Goal: Information Seeking & Learning: Learn about a topic

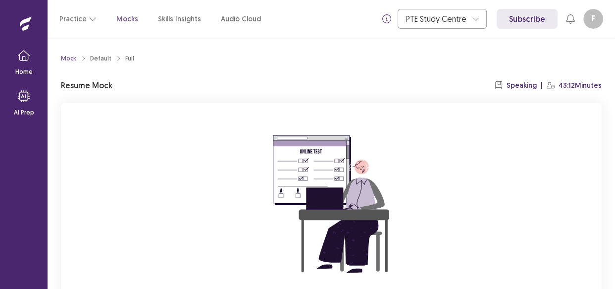
click at [610, 196] on div "Mock Default Full Resume Mock Speaking | 43:12 Minutes You already have an ongo…" at bounding box center [331, 215] width 564 height 354
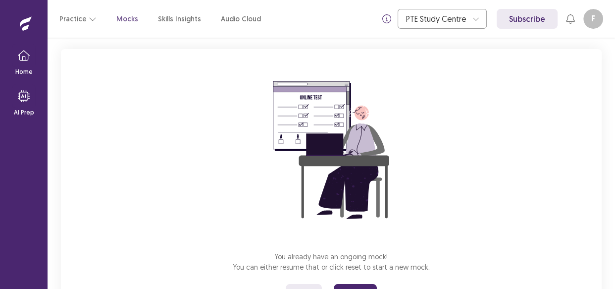
scroll to position [72, 0]
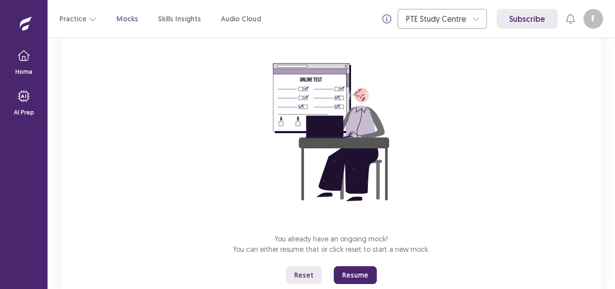
click at [356, 275] on button "Resume" at bounding box center [355, 275] width 43 height 18
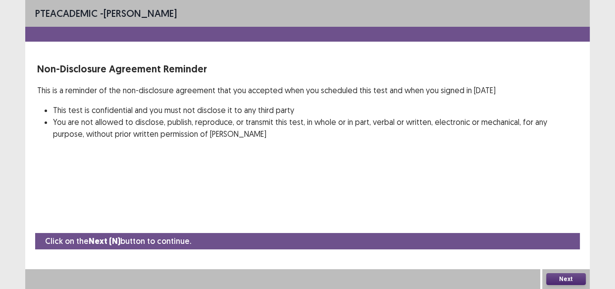
click at [560, 274] on button "Next" at bounding box center [566, 279] width 40 height 12
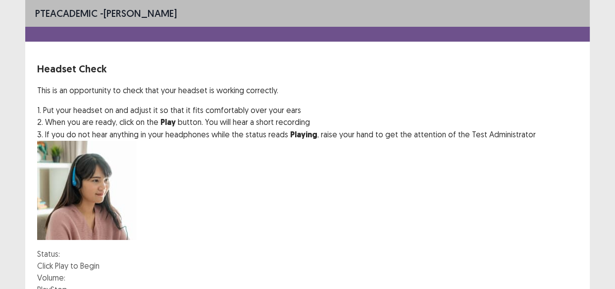
scroll to position [104, 0]
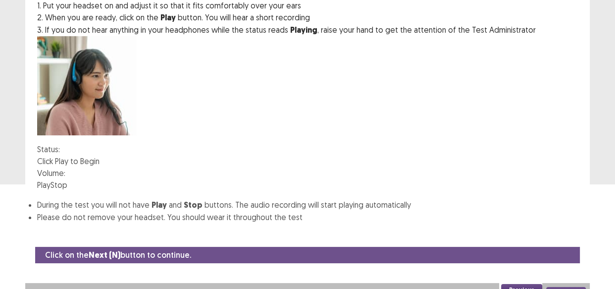
click at [51, 179] on button "Play" at bounding box center [43, 185] width 13 height 12
click at [65, 169] on div at bounding box center [65, 173] width 0 height 8
click at [557, 287] on button "Next" at bounding box center [566, 293] width 40 height 12
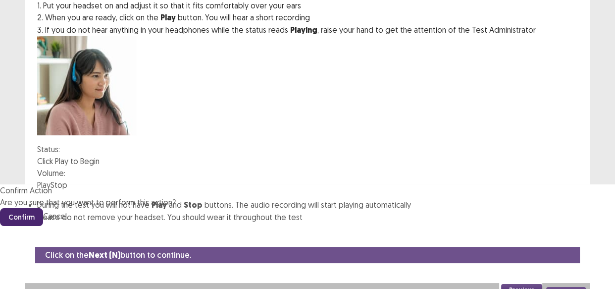
click at [43, 208] on button "Confirm" at bounding box center [21, 217] width 43 height 18
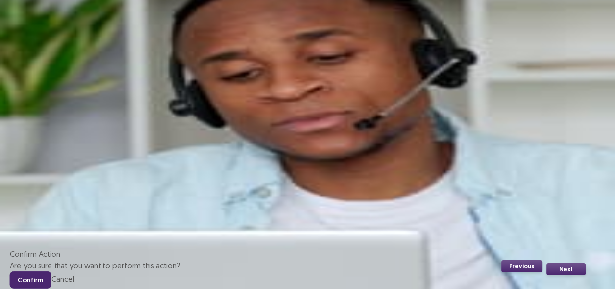
scroll to position [123, 0]
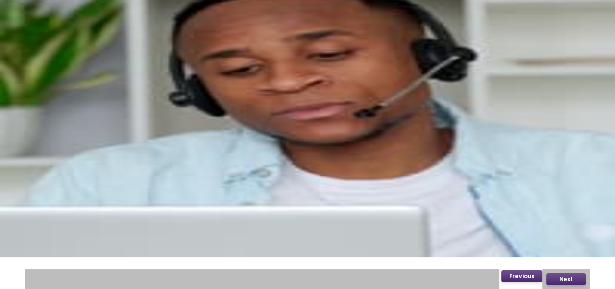
click at [62, 177] on button "Record" at bounding box center [49, 183] width 25 height 12
click at [109, 177] on button "Stop" at bounding box center [100, 183] width 17 height 12
click at [92, 177] on button "Playback" at bounding box center [77, 183] width 30 height 12
click at [553, 278] on button "Next" at bounding box center [566, 279] width 40 height 12
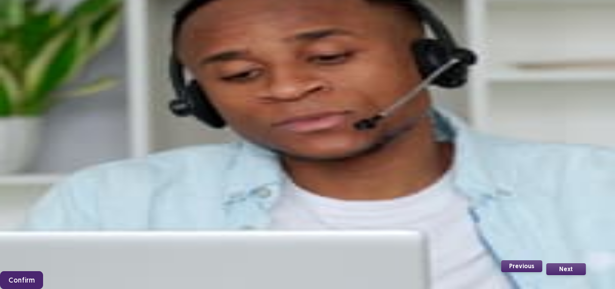
click at [43, 271] on button "Confirm" at bounding box center [21, 280] width 43 height 18
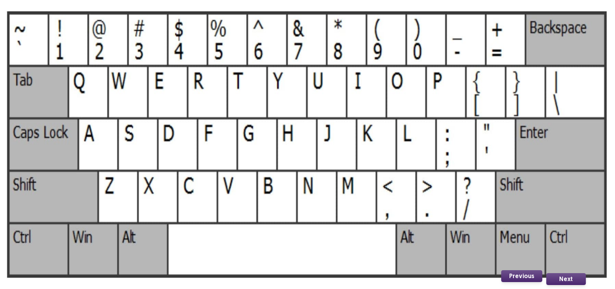
click at [555, 279] on button "Next" at bounding box center [566, 279] width 40 height 12
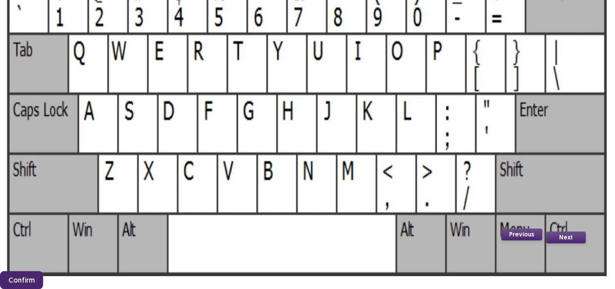
click at [43, 271] on button "Confirm" at bounding box center [21, 280] width 43 height 18
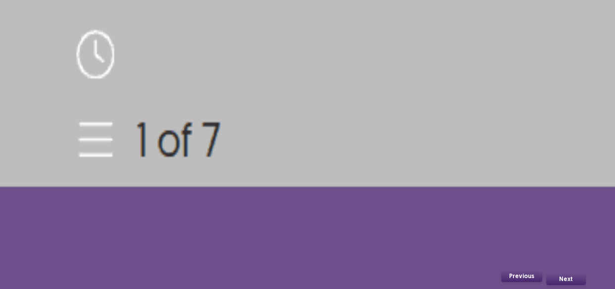
scroll to position [144, 0]
click at [560, 280] on button "Next" at bounding box center [566, 279] width 40 height 12
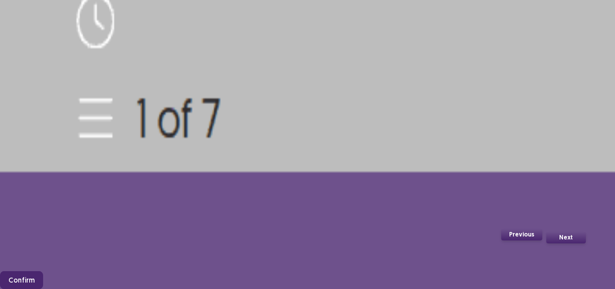
click at [43, 271] on button "Confirm" at bounding box center [21, 280] width 43 height 18
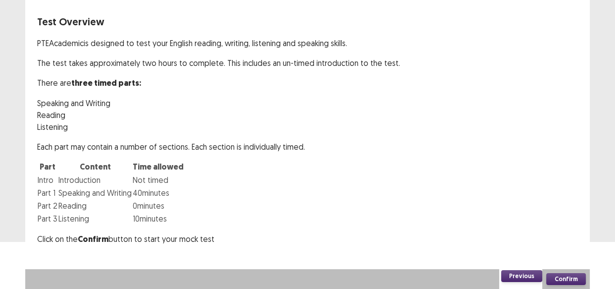
scroll to position [52, 0]
click at [563, 284] on button "Confirm" at bounding box center [566, 279] width 40 height 12
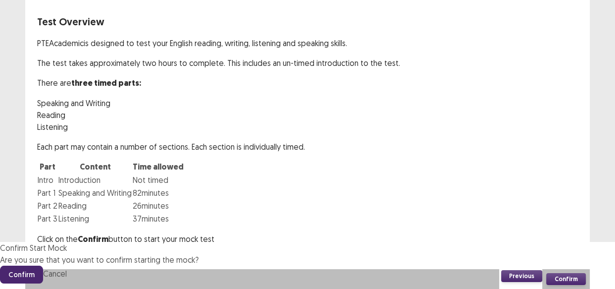
click at [43, 265] on button "Confirm" at bounding box center [21, 274] width 43 height 18
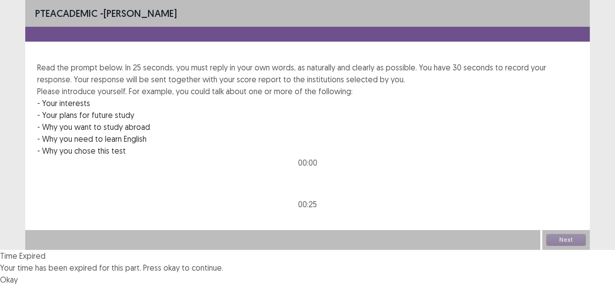
click at [18, 273] on button "Okay" at bounding box center [9, 279] width 18 height 12
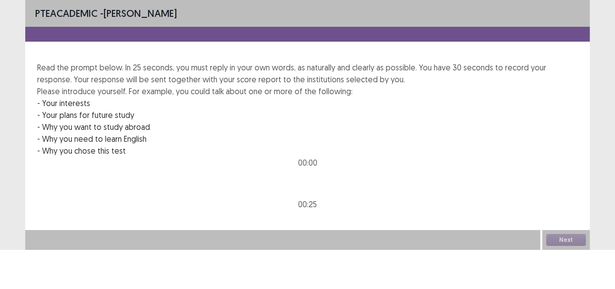
click at [555, 250] on div "Next" at bounding box center [566, 240] width 48 height 20
click at [250, 133] on p "- Why you want to study abroad" at bounding box center [307, 127] width 541 height 12
